Goal: Check status: Check status

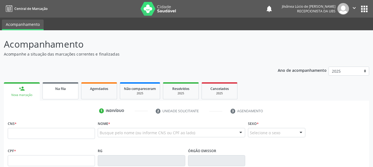
click at [50, 94] on link "Na fila" at bounding box center [60, 90] width 36 height 17
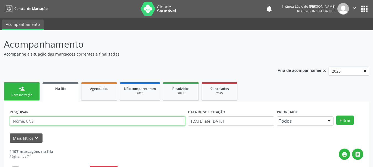
click at [42, 120] on input "text" at bounding box center [97, 121] width 175 height 9
click at [47, 122] on input "text" at bounding box center [97, 121] width 175 height 9
paste input "Vanuza Sacramento Texeira"
type input "Vanuza Sacramento Texeira"
click at [336, 116] on button "Filtrar" at bounding box center [344, 120] width 17 height 9
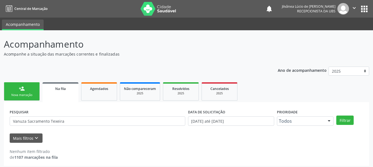
scroll to position [3, 0]
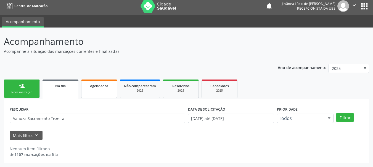
click at [90, 87] on span "Agendados" at bounding box center [99, 86] width 18 height 5
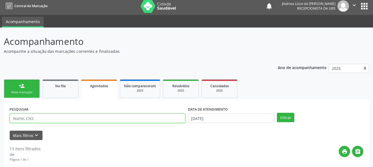
click at [69, 118] on input "text" at bounding box center [97, 118] width 175 height 9
paste input "Vanuza Sacramento Texeira"
type input "Vanuza Sacramento Texeira"
click at [277, 113] on button "Filtrar" at bounding box center [285, 117] width 17 height 9
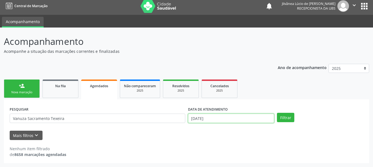
click at [236, 121] on input "[DATE]" at bounding box center [231, 118] width 86 height 9
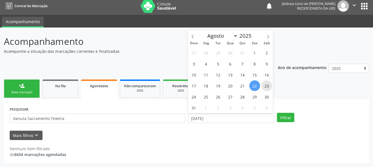
click at [267, 84] on span "23" at bounding box center [266, 86] width 11 height 11
type input "[DATE]"
click at [282, 109] on div "PESQUISAR Vanuza Sacramento Texeira DATA DE ATENDIMENTO Filtrar" at bounding box center [186, 116] width 356 height 22
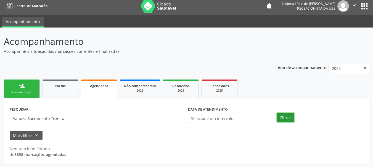
click at [284, 113] on button "Filtrar" at bounding box center [285, 117] width 17 height 9
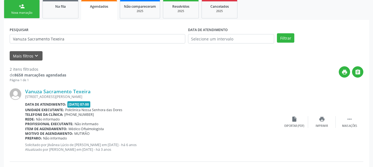
scroll to position [85, 0]
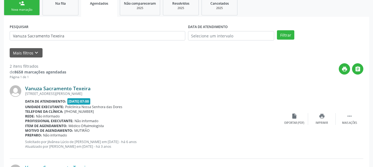
click at [39, 87] on link "Vanuza Sacramento Texeira" at bounding box center [57, 88] width 65 height 6
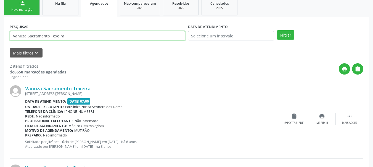
drag, startPoint x: 70, startPoint y: 34, endPoint x: 1, endPoint y: 42, distance: 69.6
click at [1, 42] on div "Acompanhamento Acompanhe a situação das marcações correntes e finalizadas Relat…" at bounding box center [186, 96] width 373 height 303
paste input "Elizete Goncalves Ferr"
click at [277, 30] on button "Filtrar" at bounding box center [285, 34] width 17 height 9
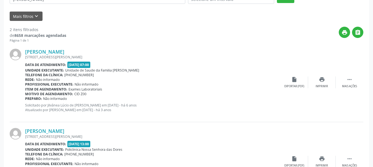
scroll to position [141, 0]
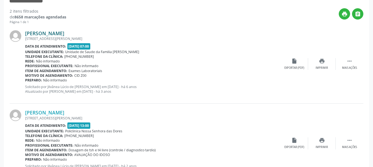
click at [49, 34] on link "[PERSON_NAME]" at bounding box center [44, 33] width 39 height 6
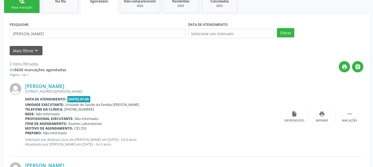
scroll to position [85, 0]
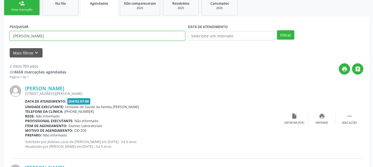
drag, startPoint x: 63, startPoint y: 37, endPoint x: 0, endPoint y: 39, distance: 63.5
click at [0, 39] on div "Acompanhamento Acompanhe a situação das marcações correntes e finalizadas Relat…" at bounding box center [186, 96] width 373 height 303
paste input "[PERSON_NAME] Sampaio"
click at [277, 30] on button "Filtrar" at bounding box center [285, 34] width 17 height 9
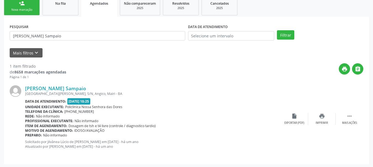
scroll to position [58, 0]
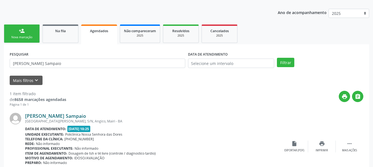
click at [60, 116] on link "[PERSON_NAME] Sampaio" at bounding box center [55, 116] width 61 height 6
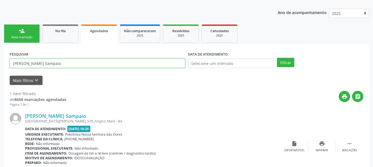
drag, startPoint x: 49, startPoint y: 67, endPoint x: 6, endPoint y: 78, distance: 44.5
click at [6, 78] on div "PESQUISAR [PERSON_NAME] Sampaio DATA DE ATENDIMENTO Filtrar UNIDADE EXECUTANTE …" at bounding box center [186, 118] width 365 height 148
paste input "Bernadete [PERSON_NAME]"
click at [277, 58] on button "Filtrar" at bounding box center [285, 62] width 17 height 9
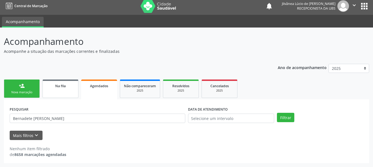
scroll to position [3, 0]
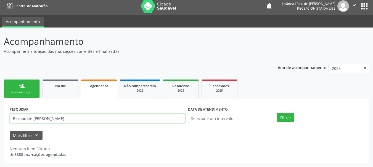
drag, startPoint x: 80, startPoint y: 119, endPoint x: 0, endPoint y: 138, distance: 81.9
click at [0, 138] on div "Acompanhamento Acompanhe a situação das marcações correntes e finalizadas Relat…" at bounding box center [186, 98] width 373 height 140
paste input "[PERSON_NAME]"
click at [277, 113] on button "Filtrar" at bounding box center [285, 117] width 17 height 9
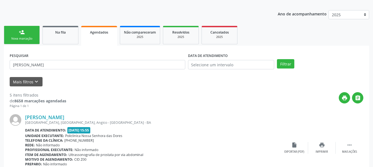
scroll to position [58, 0]
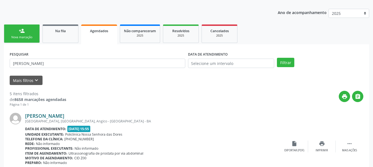
click at [48, 116] on link "[PERSON_NAME]" at bounding box center [44, 116] width 39 height 6
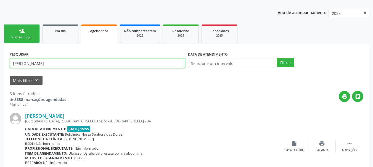
click at [79, 63] on input "[PERSON_NAME]" at bounding box center [97, 63] width 175 height 9
drag, startPoint x: 79, startPoint y: 63, endPoint x: 0, endPoint y: 78, distance: 80.0
click at [277, 58] on button "Filtrar" at bounding box center [285, 62] width 17 height 9
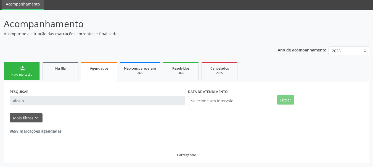
scroll to position [3, 0]
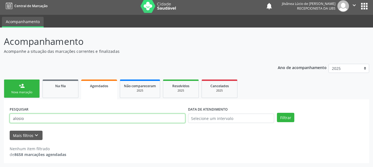
drag, startPoint x: 28, startPoint y: 122, endPoint x: 16, endPoint y: 122, distance: 11.3
click at [16, 122] on input "alosio" at bounding box center [97, 118] width 175 height 9
type input "[PERSON_NAME]"
click at [277, 113] on button "Filtrar" at bounding box center [285, 117] width 17 height 9
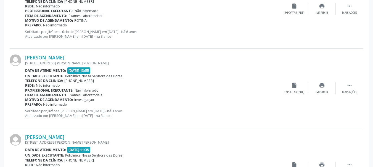
scroll to position [30, 0]
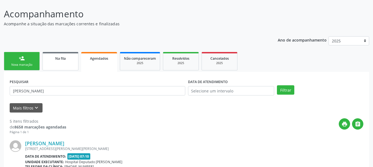
click at [62, 60] on span "Na fila" at bounding box center [60, 58] width 10 height 5
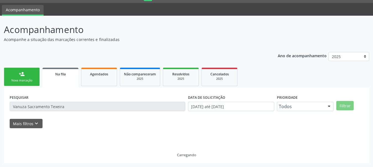
scroll to position [3, 0]
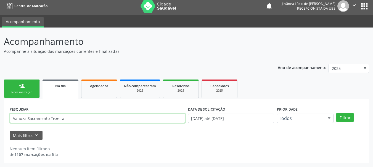
drag, startPoint x: 74, startPoint y: 117, endPoint x: 4, endPoint y: 123, distance: 70.0
click at [4, 123] on div "PESQUISAR Vanuza Sacramento Texeira DATA DE SOLICITAÇÃO [DATE] até [DATE] Prior…" at bounding box center [186, 132] width 365 height 64
type input "[PERSON_NAME]"
click at [336, 113] on button "Filtrar" at bounding box center [344, 117] width 17 height 9
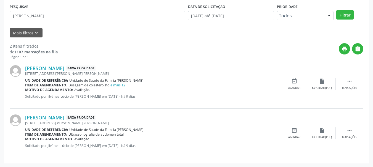
scroll to position [106, 0]
click at [116, 85] on link "e mais 12" at bounding box center [117, 85] width 15 height 5
